Goal: Task Accomplishment & Management: Complete application form

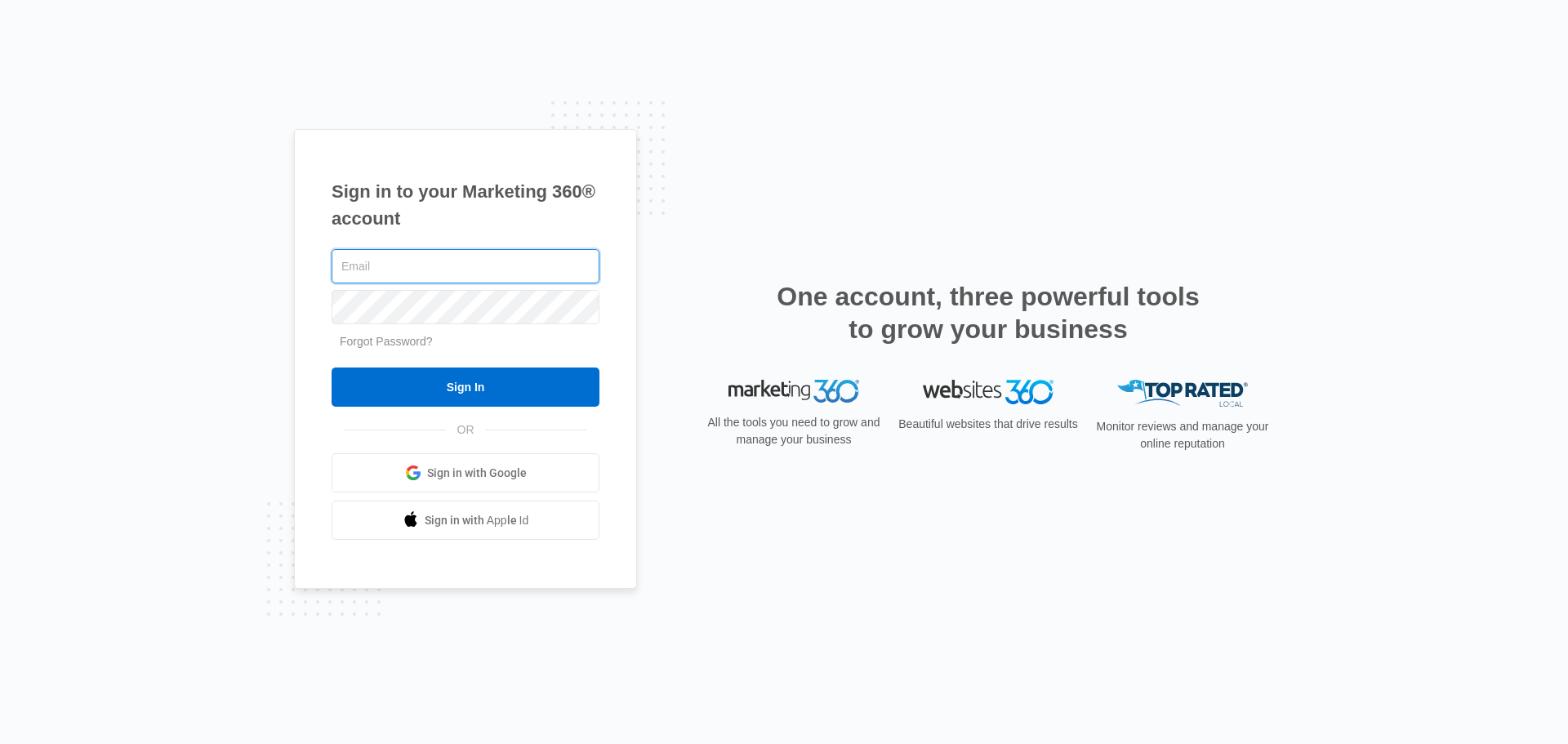
click at [511, 261] on input "text" at bounding box center [465, 266] width 268 height 34
type input "erica@lovelockhighspeed.com"
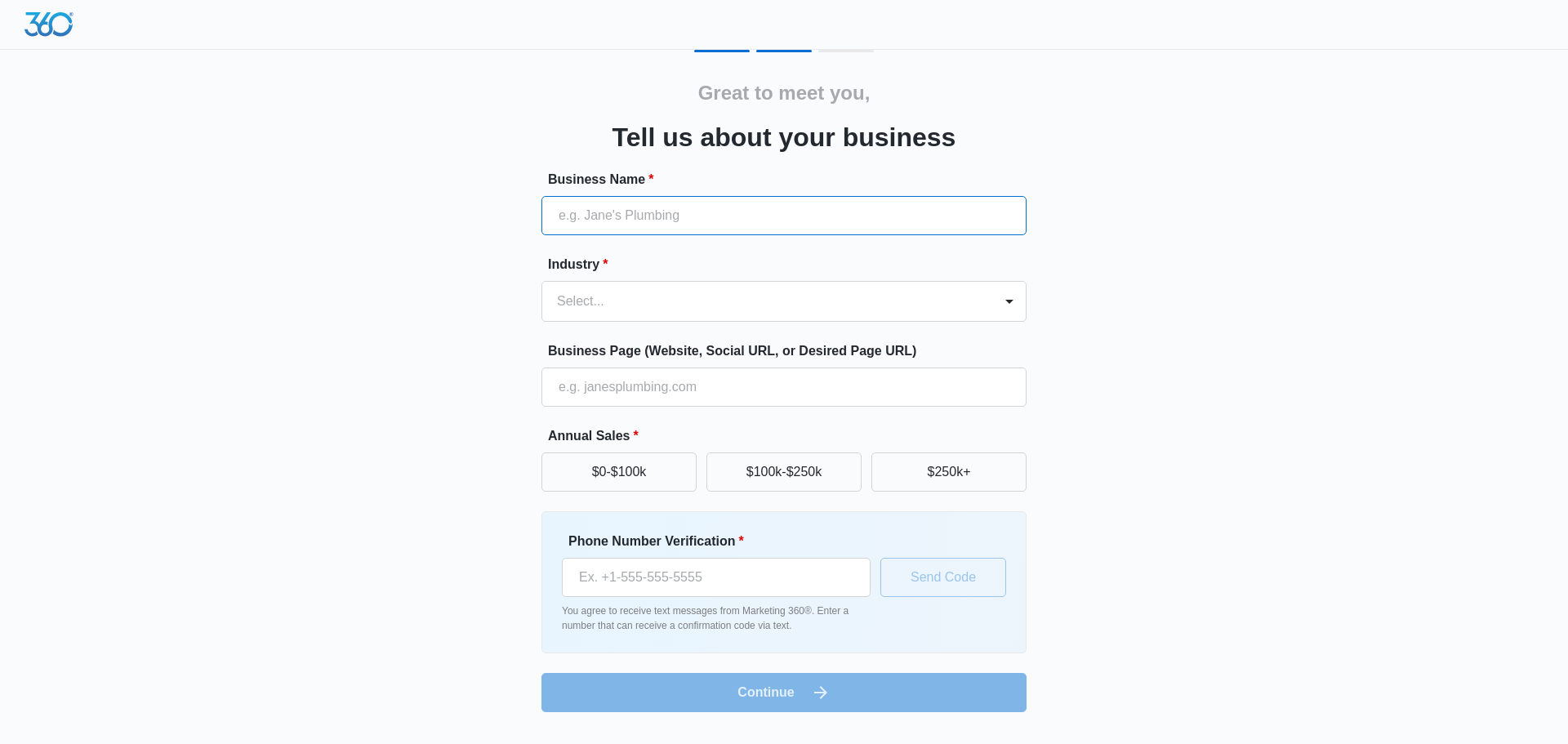
click at [569, 226] on input "Business Name *" at bounding box center [784, 216] width 485 height 40
type input "Lovelock Highspeed"
type input "(775) 495-0311"
drag, startPoint x: 708, startPoint y: 576, endPoint x: 546, endPoint y: 580, distance: 162.0
click at [546, 580] on div "Phone Number Verification * (775) 495-0311 You agree to receive text messages f…" at bounding box center [784, 582] width 485 height 142
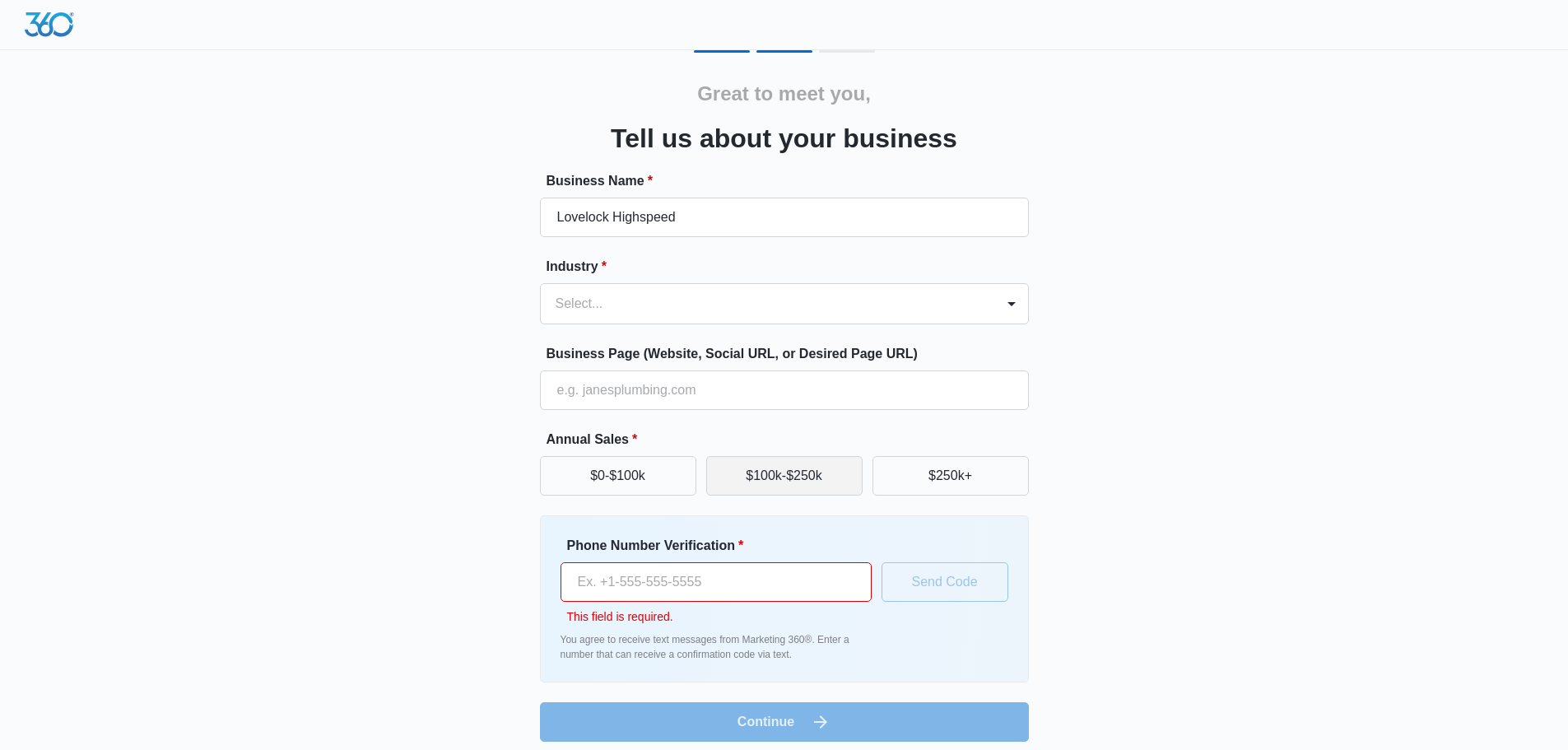
click at [772, 470] on button "$100k-$250k" at bounding box center [784, 476] width 157 height 40
click at [609, 311] on div at bounding box center [765, 303] width 418 height 23
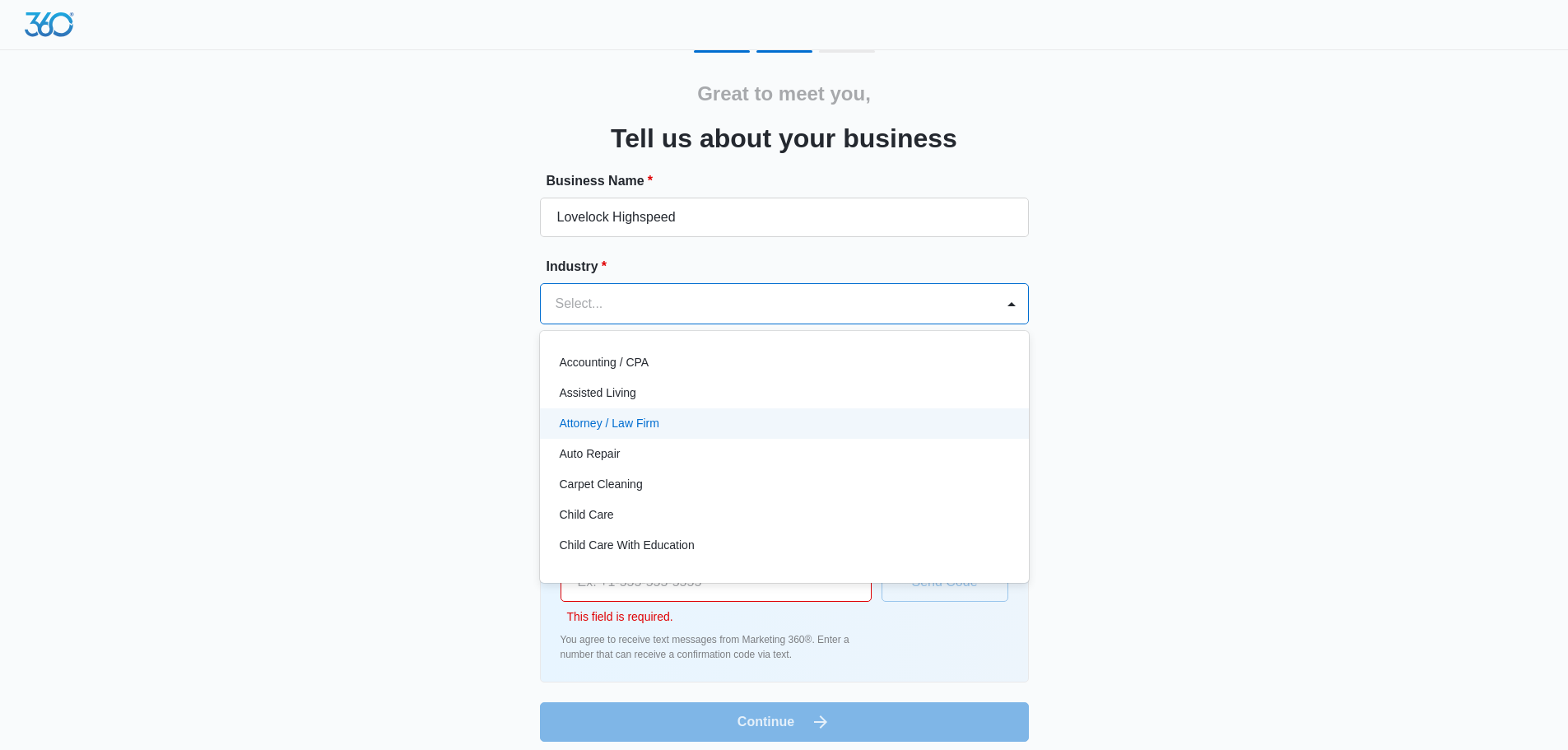
click at [518, 432] on div "Great to meet you, Tell us about your business Business Name * Lovelock Highspe…" at bounding box center [784, 395] width 987 height 691
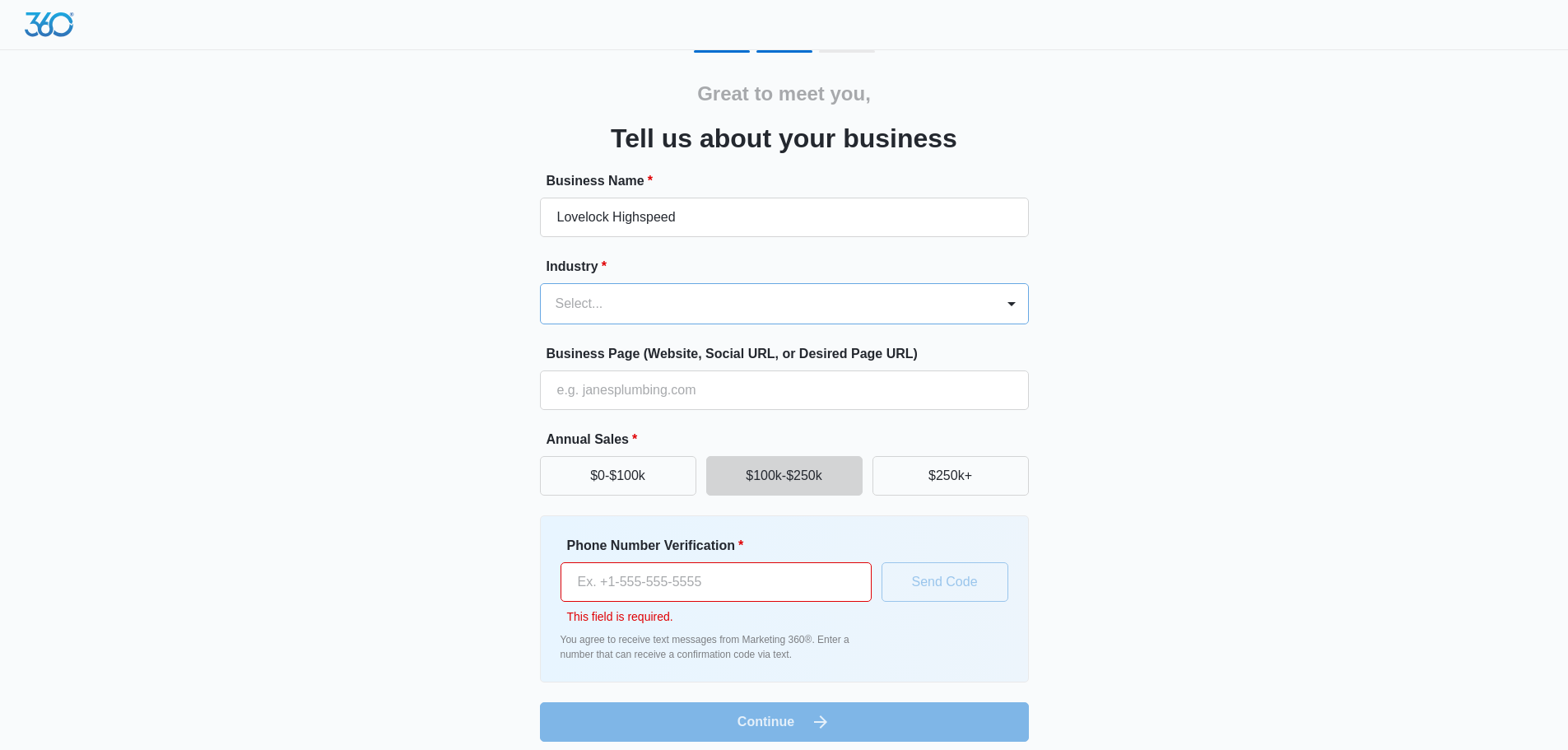
click at [553, 298] on div "Select..." at bounding box center [768, 303] width 455 height 40
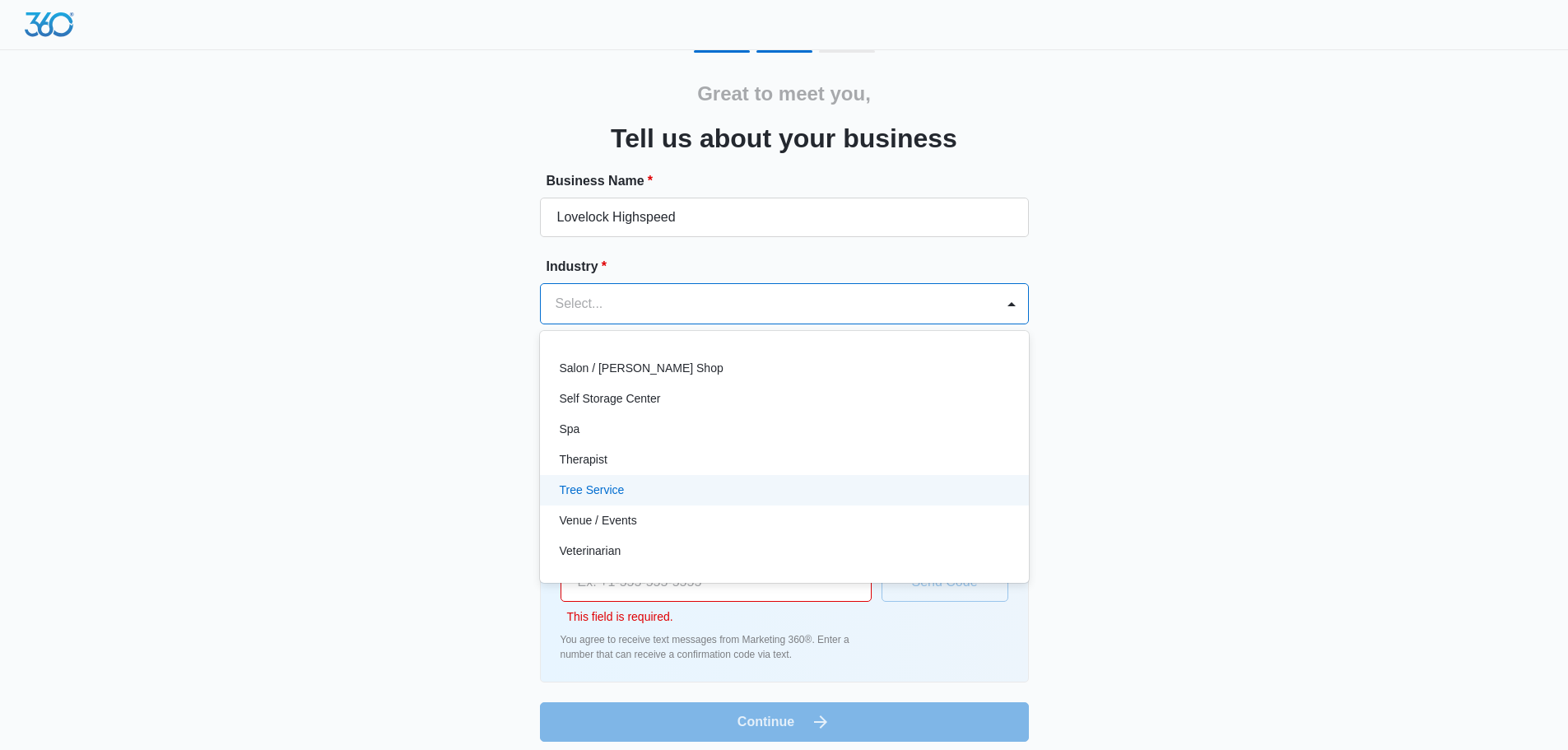
scroll to position [889, 0]
